Goal: Transaction & Acquisition: Purchase product/service

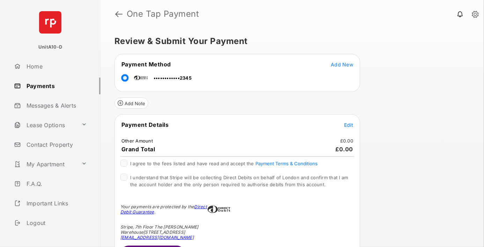
click at [349, 124] on span "Edit" at bounding box center [348, 125] width 9 height 6
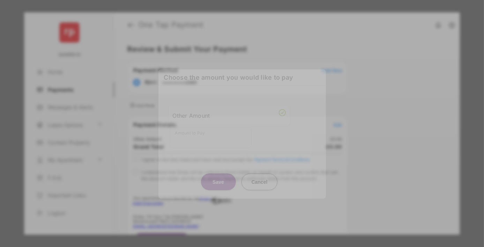
click at [229, 115] on div "Other Amount" at bounding box center [229, 115] width 113 height 12
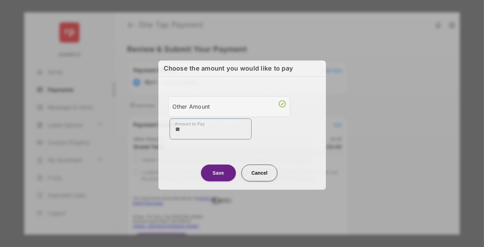
type input "**"
click at [218, 171] on button "Save" at bounding box center [218, 172] width 35 height 17
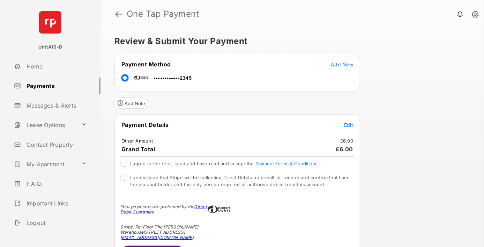
click at [349, 124] on span "Edit" at bounding box center [348, 125] width 9 height 6
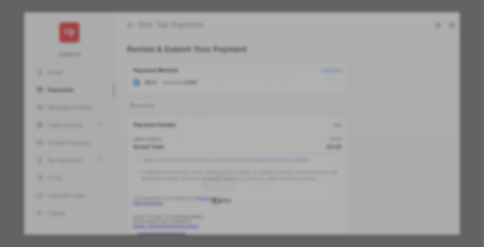
click at [218, 178] on button "Save" at bounding box center [218, 183] width 35 height 17
